Goal: Find contact information: Find contact information

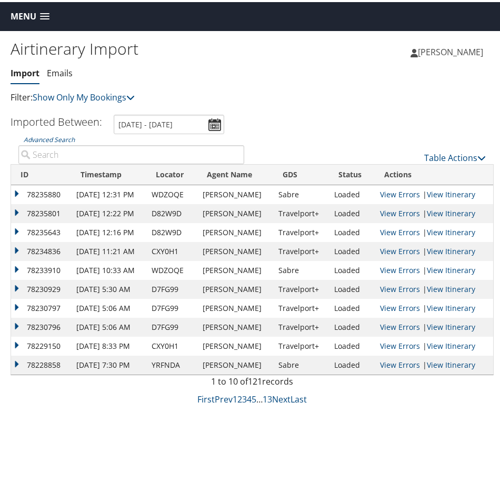
click at [13, 12] on span "Menu" at bounding box center [24, 14] width 26 height 10
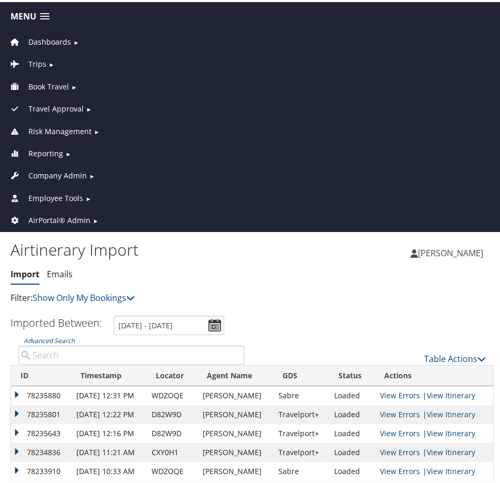
click at [65, 171] on span "Company Admin" at bounding box center [57, 174] width 58 height 12
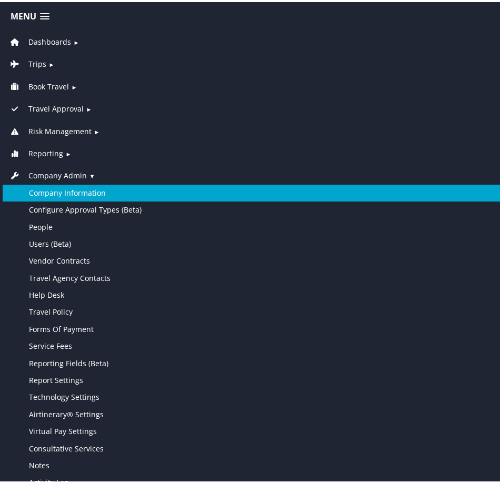
click at [68, 191] on link "Company Information" at bounding box center [252, 191] width 499 height 17
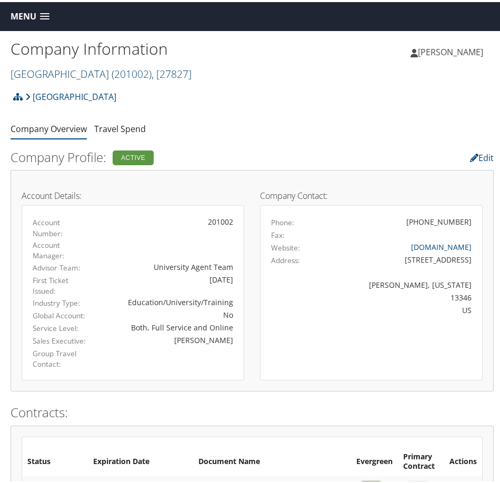
click at [123, 76] on span "( 201002 )" at bounding box center [132, 72] width 40 height 14
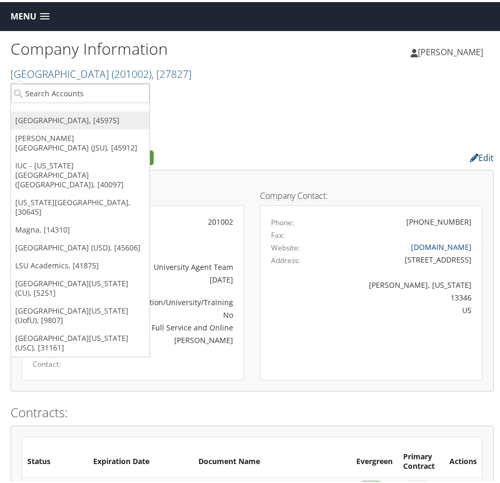
click at [99, 120] on link "Temple University, [45975]" at bounding box center [80, 119] width 138 height 18
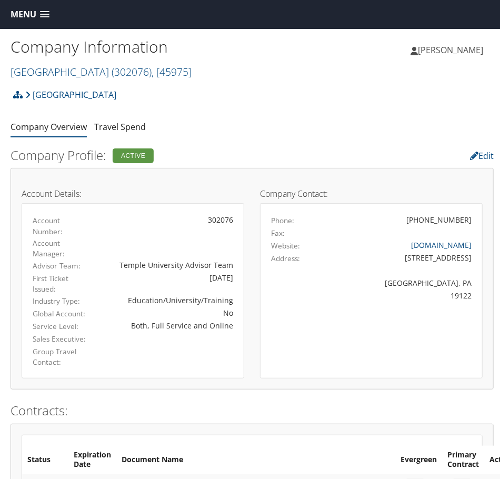
click at [17, 16] on span "Menu" at bounding box center [24, 14] width 26 height 10
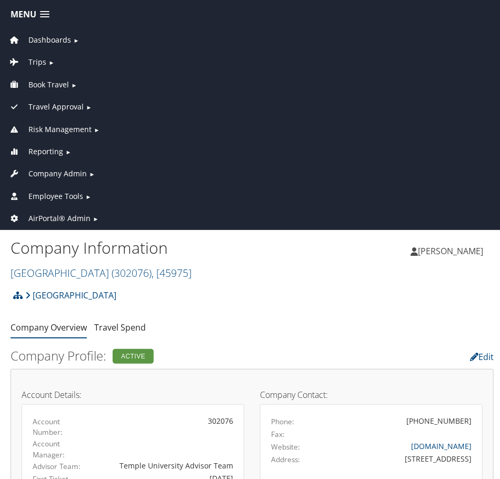
click at [51, 172] on span "Company Admin" at bounding box center [57, 174] width 58 height 12
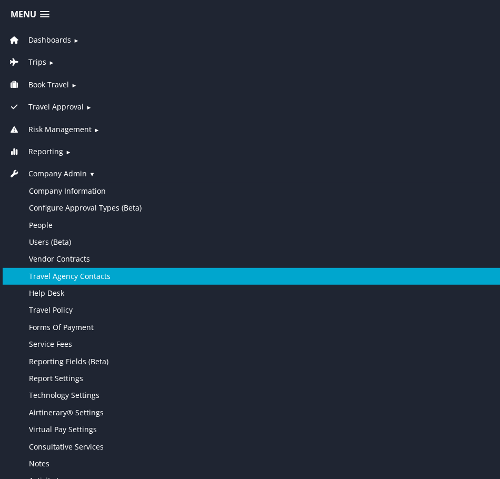
click at [64, 275] on link "Travel Agency Contacts" at bounding box center [252, 276] width 499 height 17
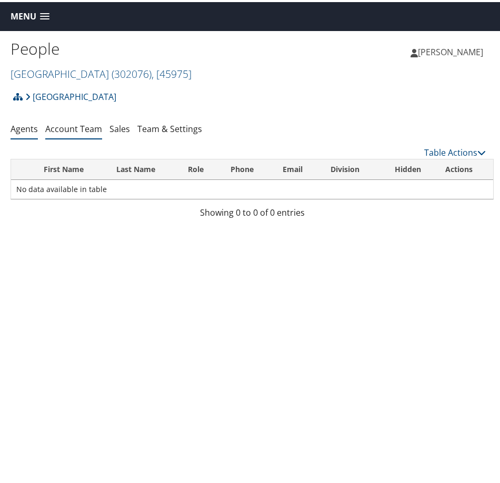
click at [62, 125] on link "Account Team" at bounding box center [73, 127] width 57 height 12
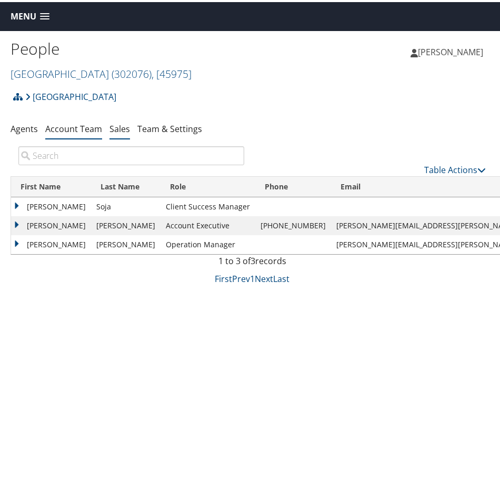
click at [119, 127] on link "Sales" at bounding box center [120, 127] width 21 height 12
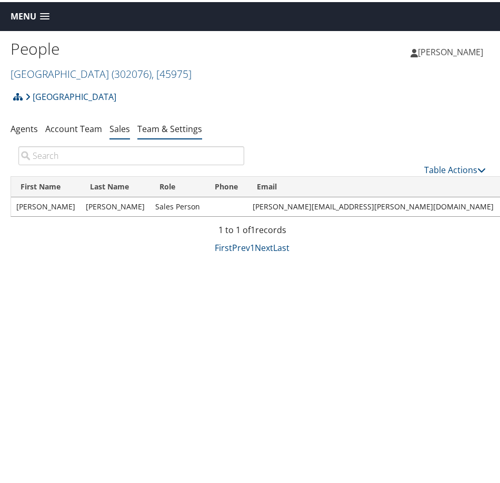
click at [182, 129] on link "Team & Settings" at bounding box center [169, 127] width 65 height 12
